Goal: Information Seeking & Learning: Find specific fact

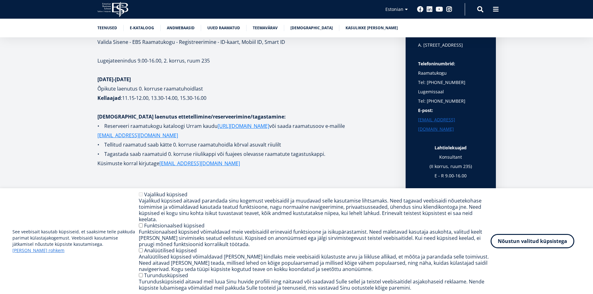
click at [97, 86] on b "Õpikute laenutus 0. korruse raamatuhoidlast" at bounding box center [149, 88] width 105 height 7
drag, startPoint x: 97, startPoint y: 97, endPoint x: 156, endPoint y: 98, distance: 58.5
click at [156, 98] on p "Õpikute laenutus 0. korruse raamatuhoidlast Kellaajad : 11.15-12.00, 13.30-14.0…" at bounding box center [245, 98] width 296 height 28
click at [156, 98] on b "11.15-12.00, 13.30-14.00, 15.30-16.00" at bounding box center [164, 98] width 84 height 7
drag, startPoint x: 122, startPoint y: 98, endPoint x: 150, endPoint y: 100, distance: 27.8
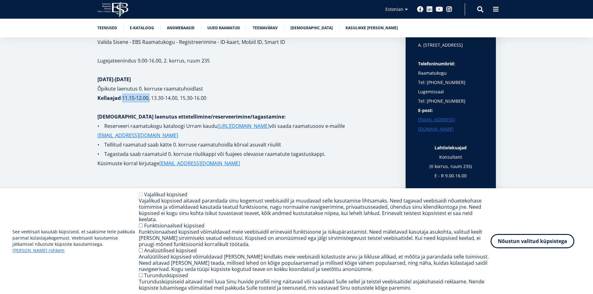
click at [150, 100] on b "11.15-12.00, 13.30-14.00, 15.30-16.00" at bounding box center [164, 98] width 84 height 7
click at [154, 99] on b "11.15-12.00, 13.30-14.00, 15.30-16.00" at bounding box center [164, 98] width 84 height 7
drag, startPoint x: 152, startPoint y: 99, endPoint x: 180, endPoint y: 99, distance: 27.1
click at [180, 99] on b "11.15-12.00, 13.30-14.00, 15.30-16.00" at bounding box center [164, 98] width 84 height 7
click at [245, 95] on p "Õpikute laenutus 0. korruse raamatuhoidlast Kellaajad : 11.15-12.00, 13.30-14.0…" at bounding box center [245, 98] width 296 height 28
